Goal: Navigation & Orientation: Find specific page/section

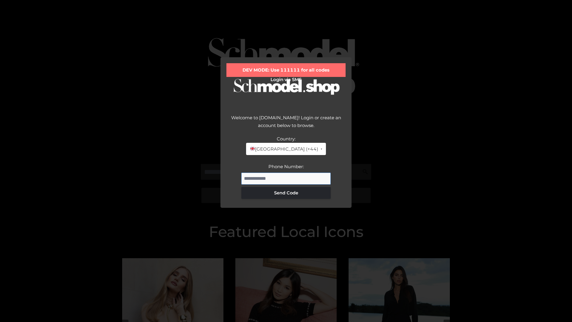
click at [286, 178] on input "Phone Number:" at bounding box center [285, 179] width 89 height 12
type input "**********"
click at [286, 193] on button "Send Code" at bounding box center [285, 193] width 89 height 12
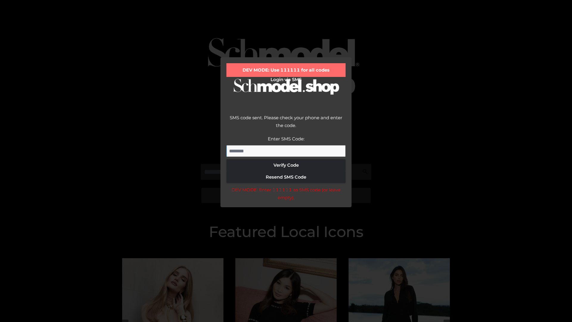
click at [286, 151] on input "Enter SMS Code:" at bounding box center [286, 151] width 119 height 12
type input "******"
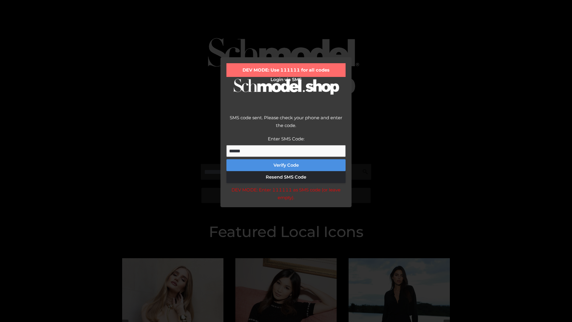
click at [286, 165] on button "Verify Code" at bounding box center [286, 165] width 119 height 12
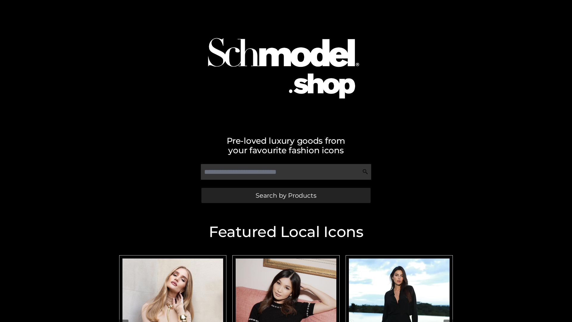
click at [286, 195] on span "Search by Products" at bounding box center [286, 195] width 61 height 6
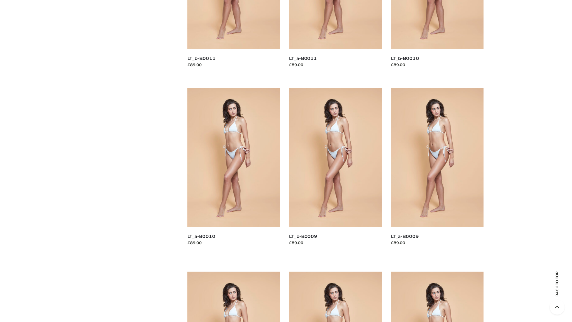
scroll to position [1572, 0]
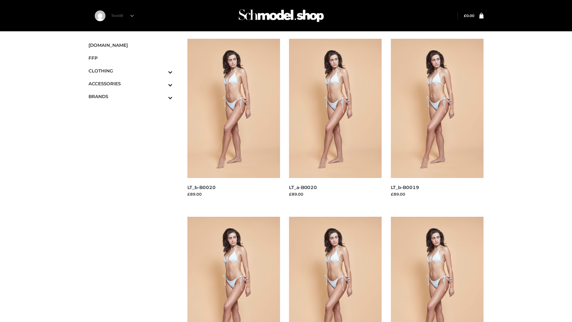
scroll to position [485, 0]
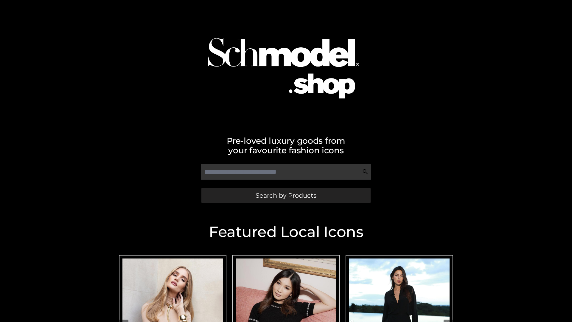
click at [286, 195] on span "Search by Products" at bounding box center [286, 195] width 61 height 6
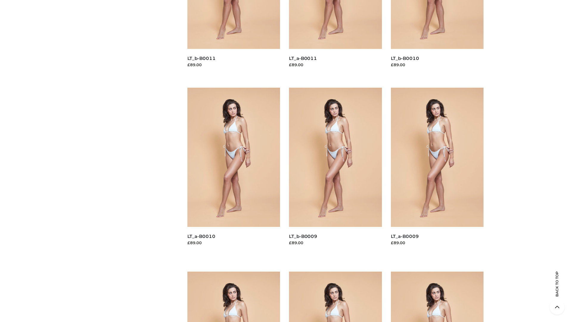
scroll to position [1572, 0]
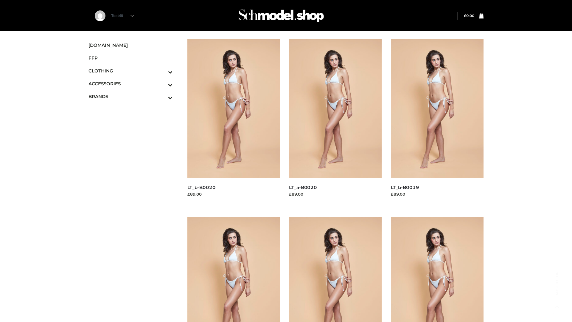
scroll to position [485, 0]
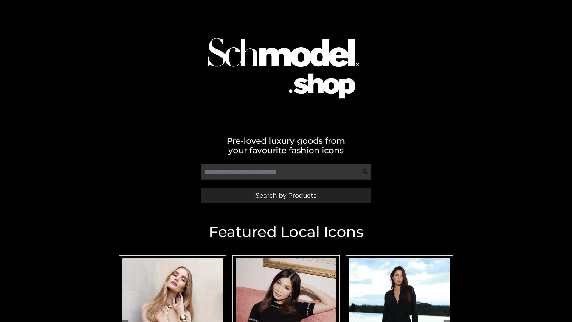
click at [286, 195] on span "Search by Products" at bounding box center [286, 195] width 61 height 6
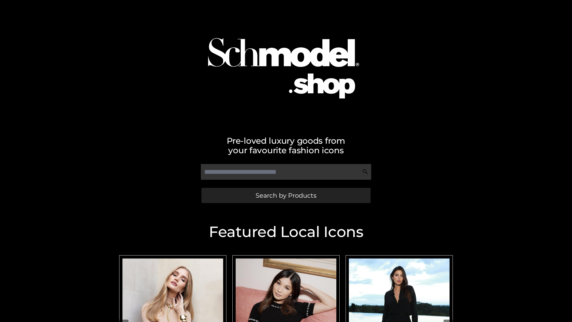
click at [286, 195] on span "Search by Products" at bounding box center [286, 195] width 61 height 6
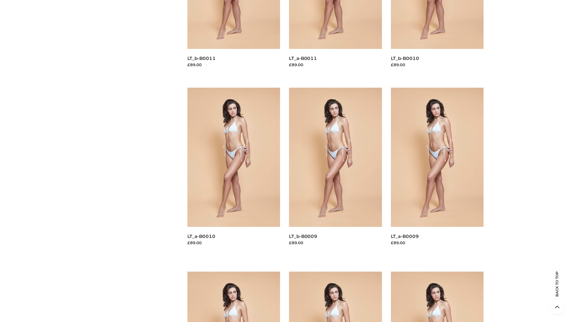
scroll to position [1572, 0]
